Goal: Find contact information: Find contact information

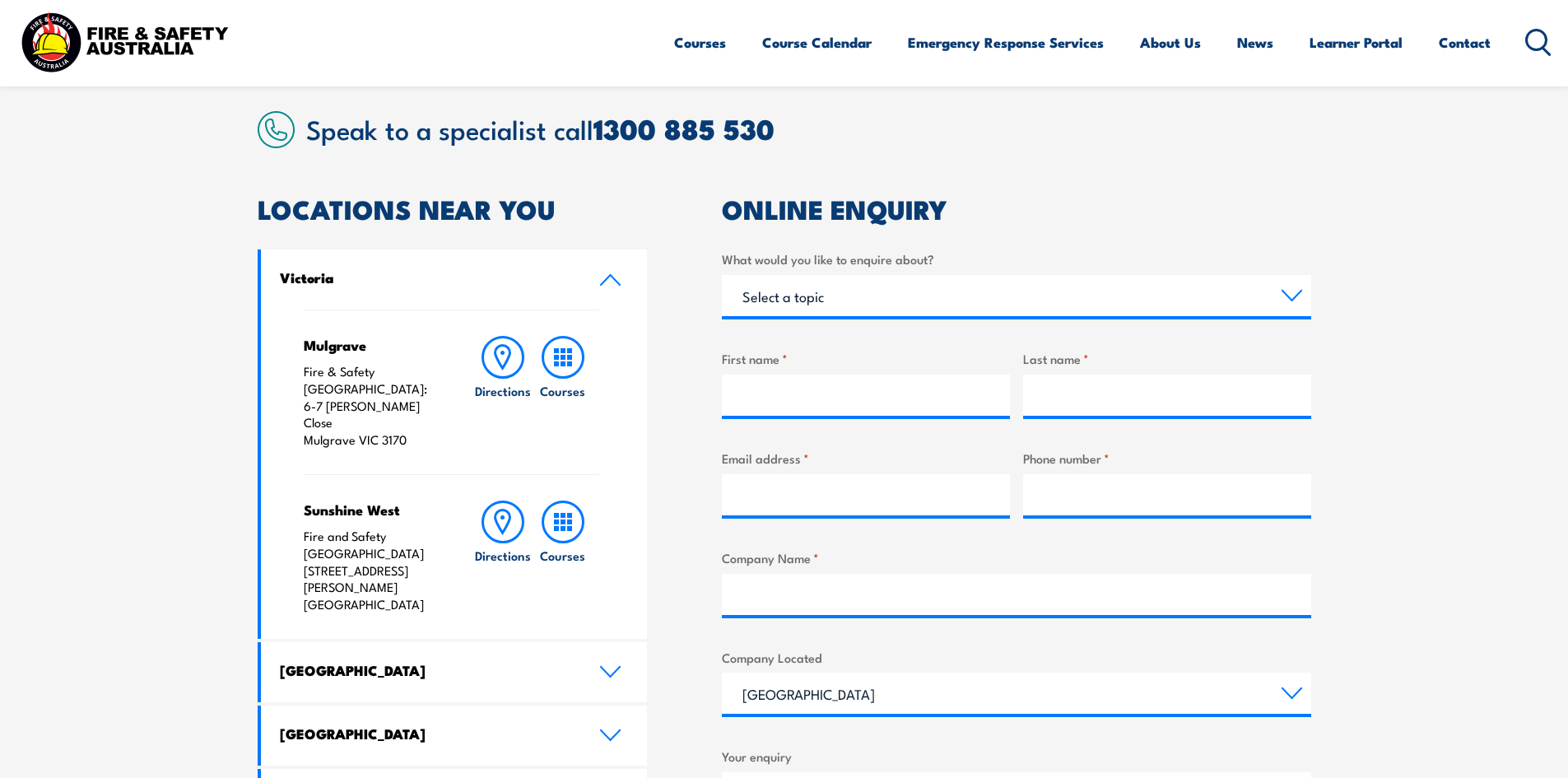
scroll to position [741, 0]
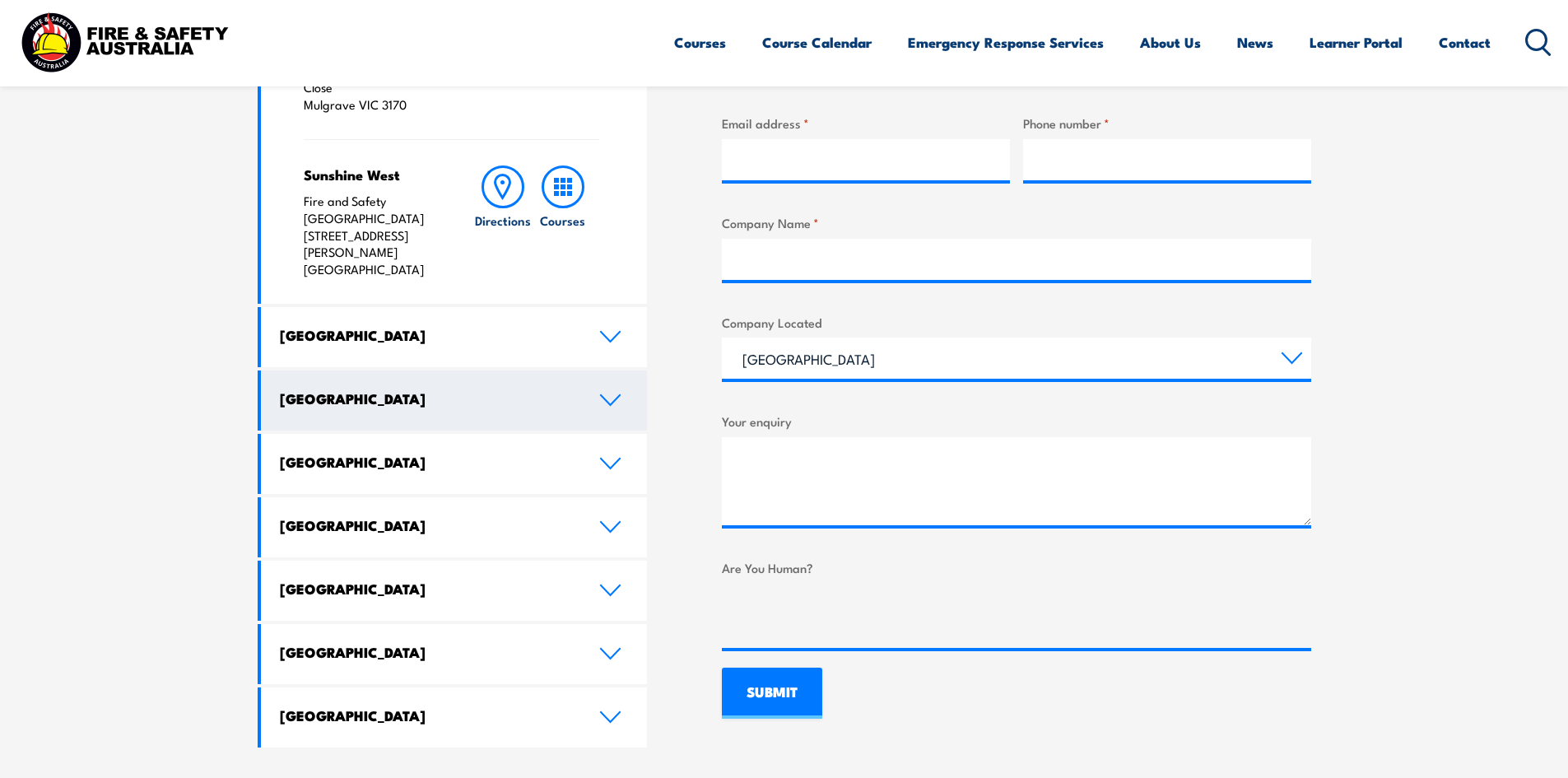
click at [619, 370] on link "[GEOGRAPHIC_DATA]" at bounding box center [454, 400] width 387 height 60
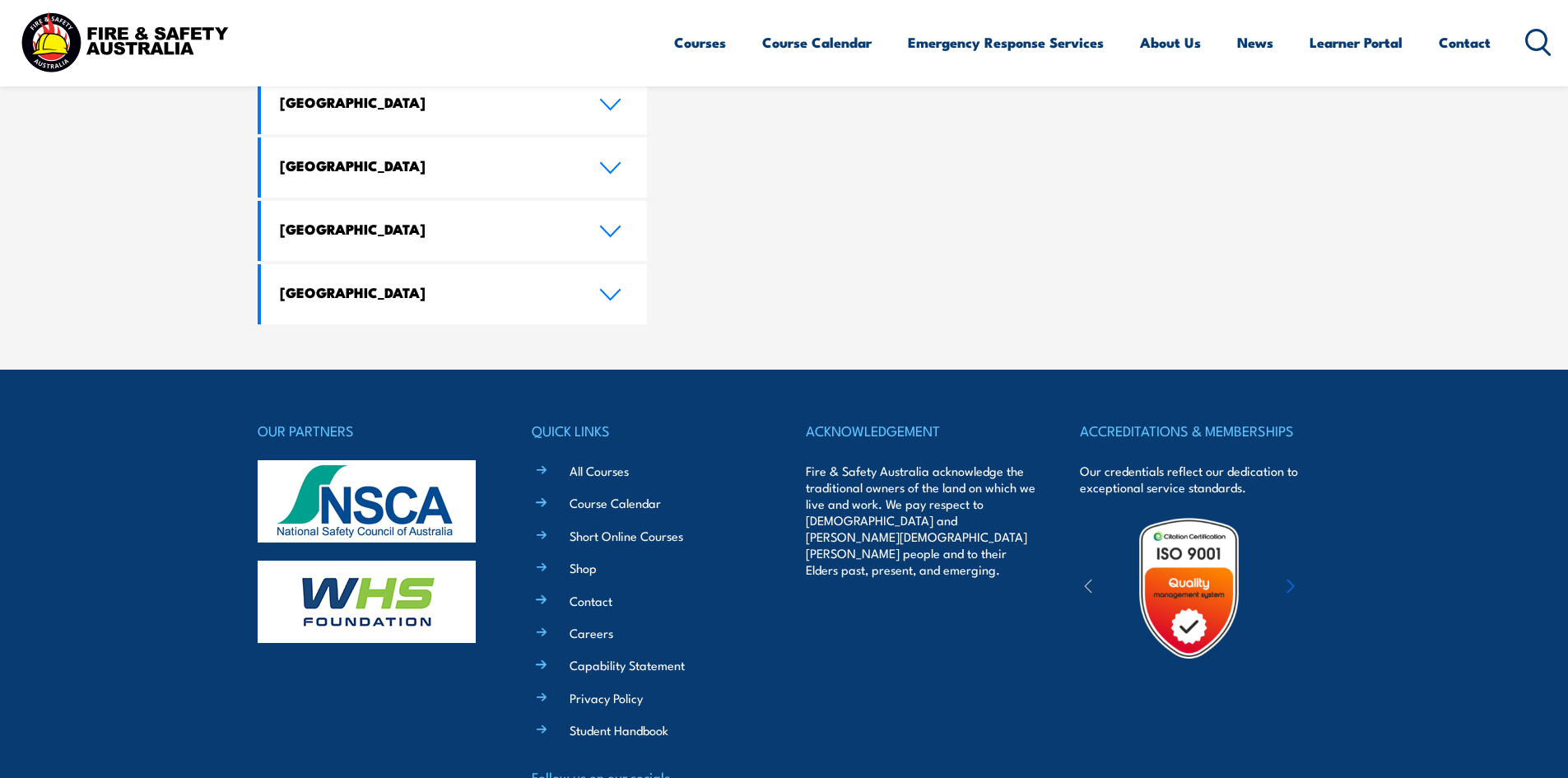
scroll to position [1602, 0]
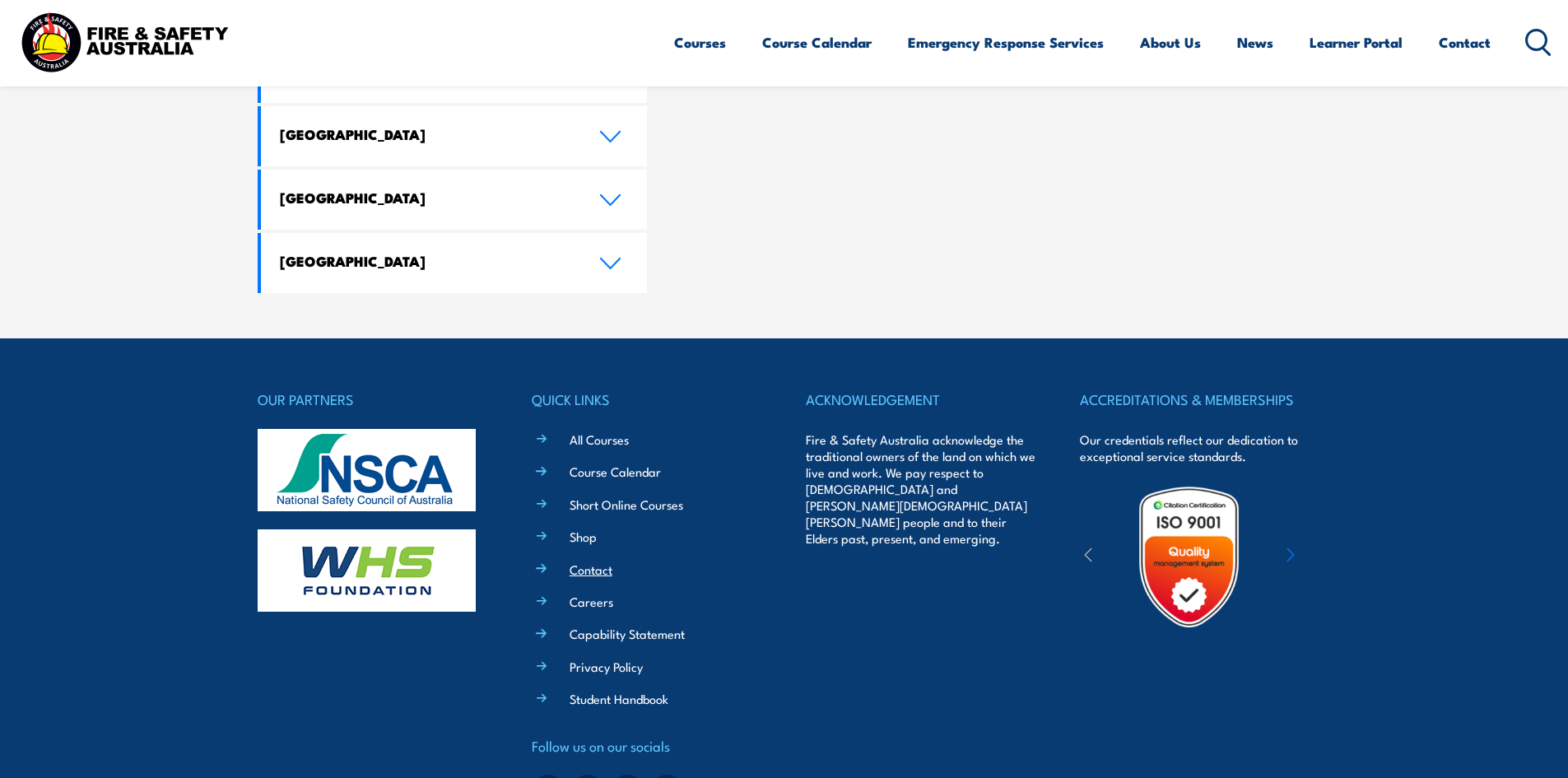
click at [601, 560] on link "Contact" at bounding box center [590, 568] width 43 height 17
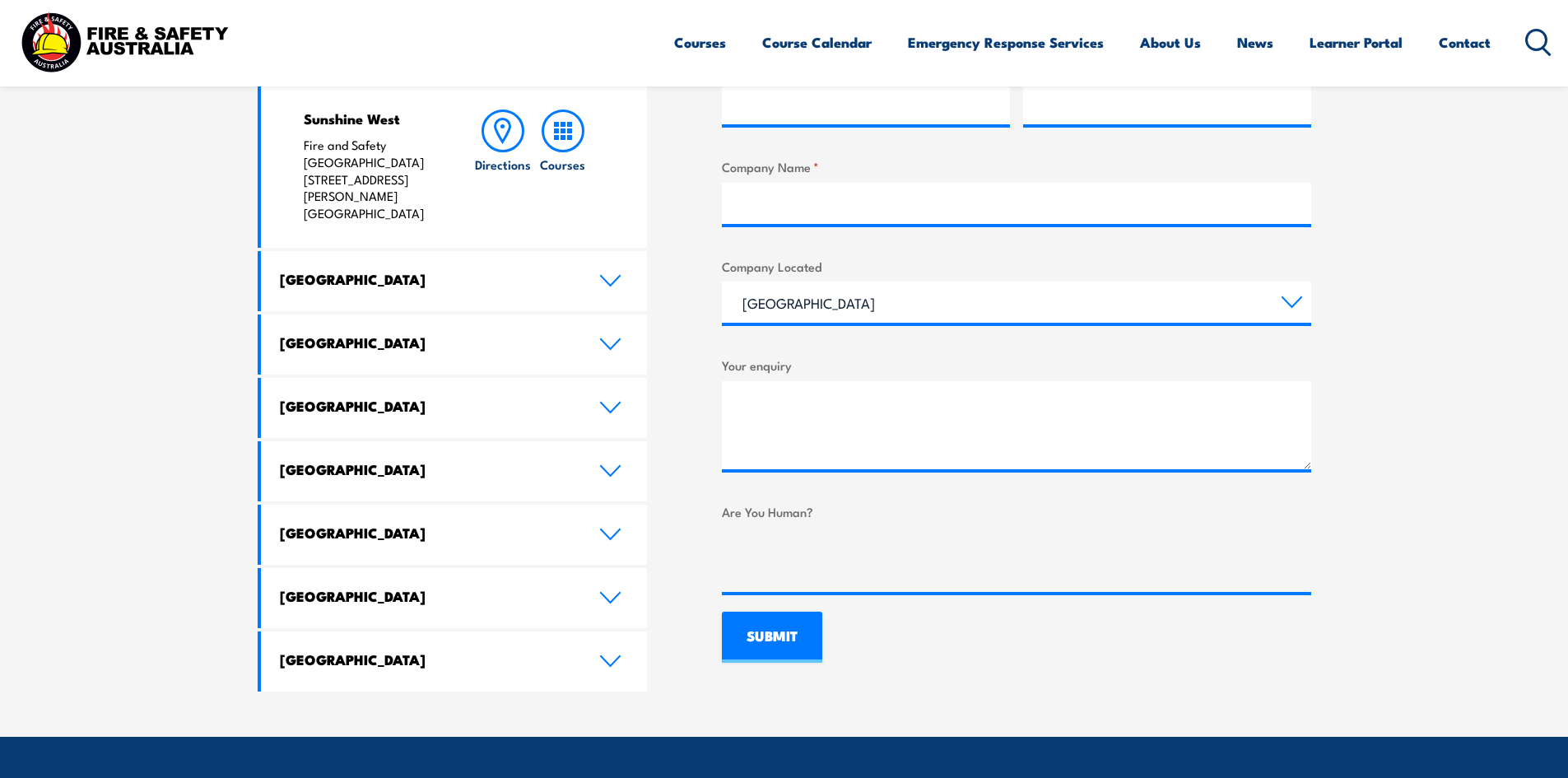
scroll to position [494, 0]
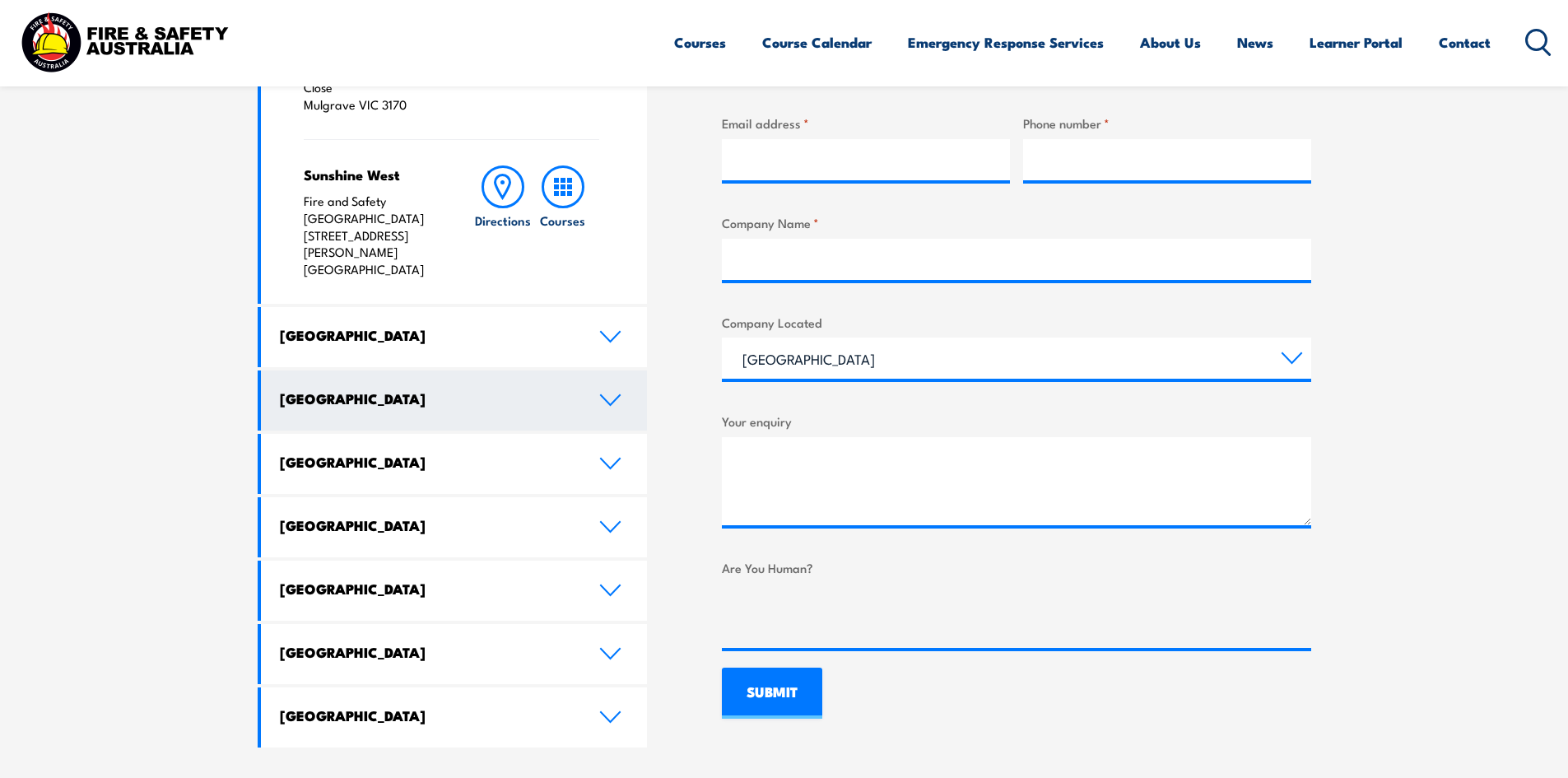
click at [611, 370] on link "[GEOGRAPHIC_DATA]" at bounding box center [454, 400] width 387 height 60
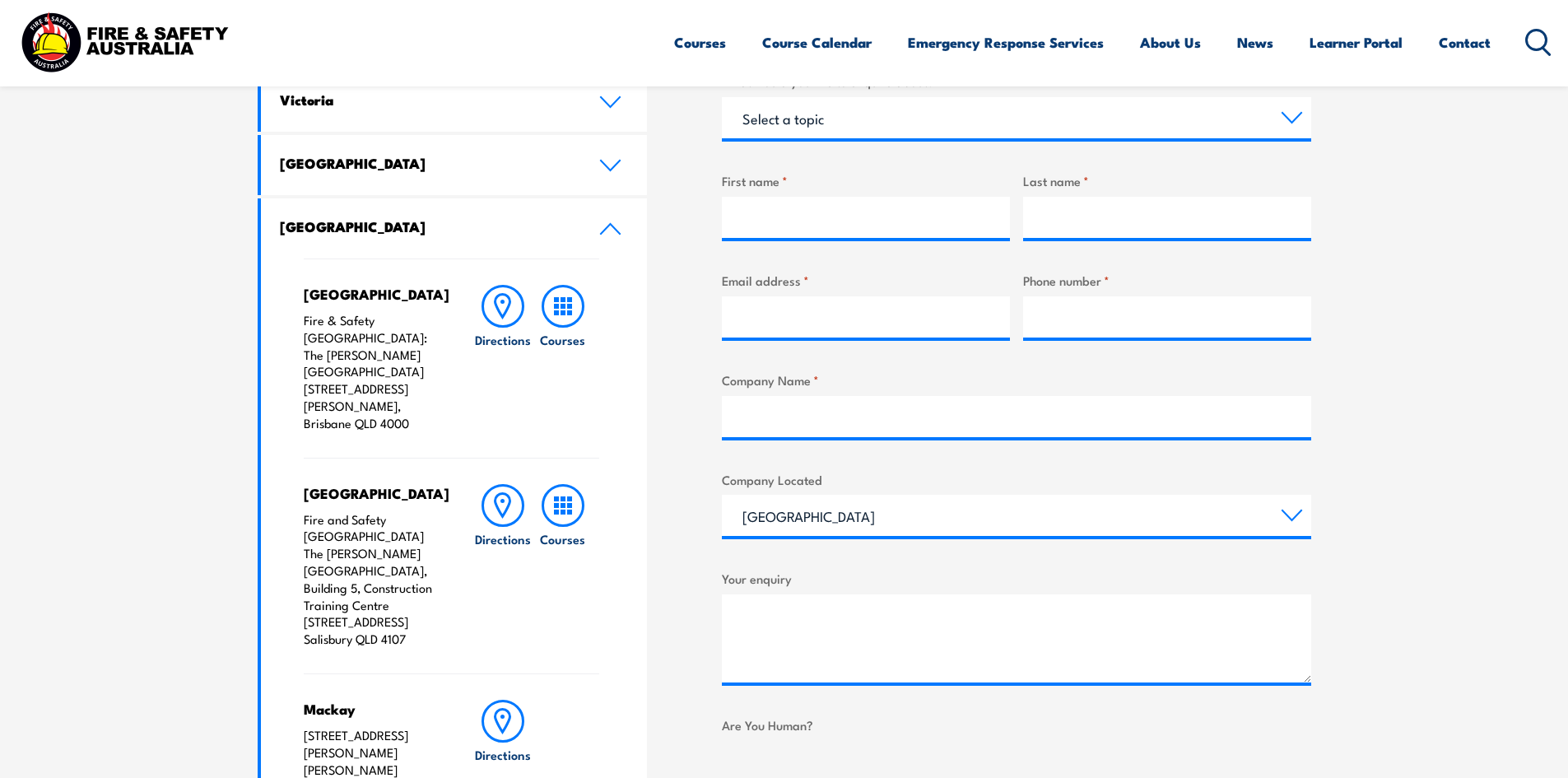
scroll to position [576, 0]
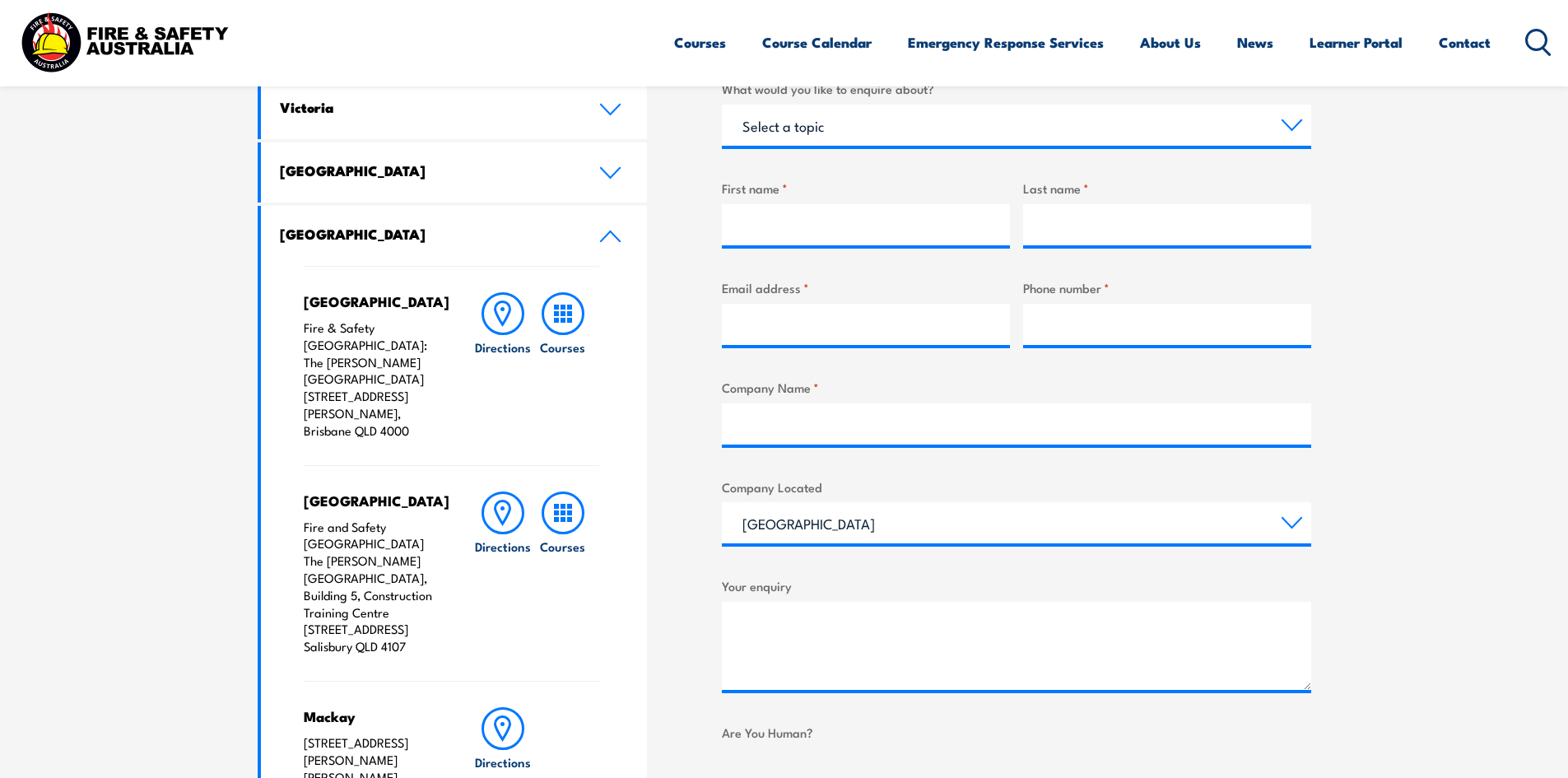
click at [372, 342] on p "Fire & Safety [GEOGRAPHIC_DATA]: The [PERSON_NAME][GEOGRAPHIC_DATA] [STREET_ADD…" at bounding box center [372, 379] width 137 height 120
click at [355, 293] on h4 "[GEOGRAPHIC_DATA]" at bounding box center [372, 301] width 137 height 18
click at [574, 310] on icon at bounding box center [563, 313] width 43 height 43
